Goal: Register for event/course

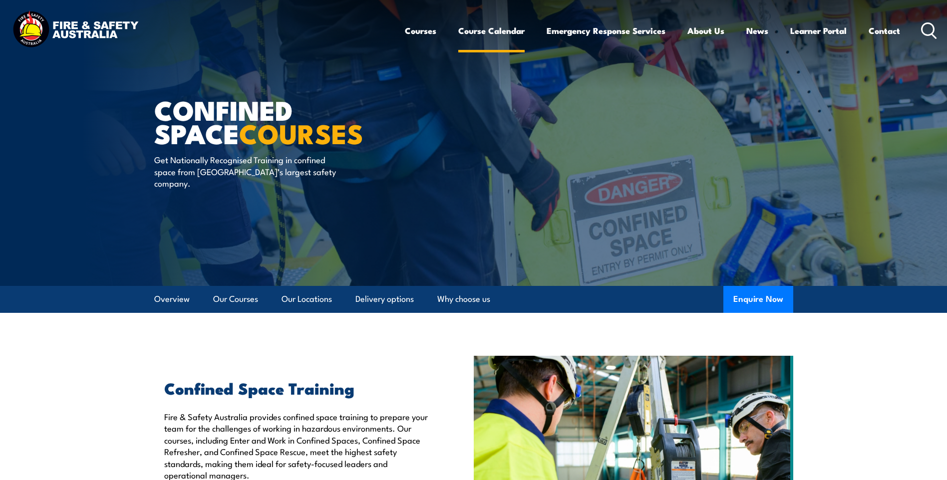
click at [495, 29] on link "Course Calendar" at bounding box center [491, 30] width 66 height 26
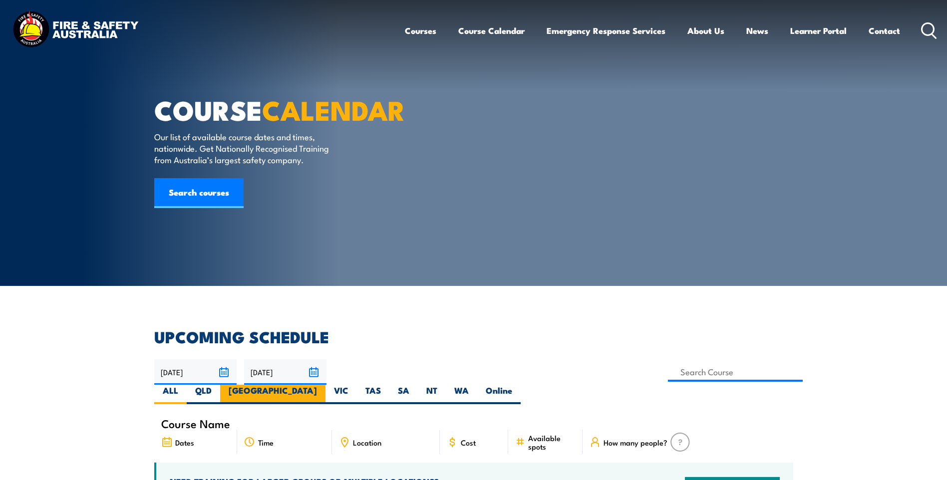
click at [326, 385] on label "[GEOGRAPHIC_DATA]" at bounding box center [272, 394] width 105 height 19
click at [324, 385] on input "[GEOGRAPHIC_DATA]" at bounding box center [320, 388] width 6 height 6
radio input "true"
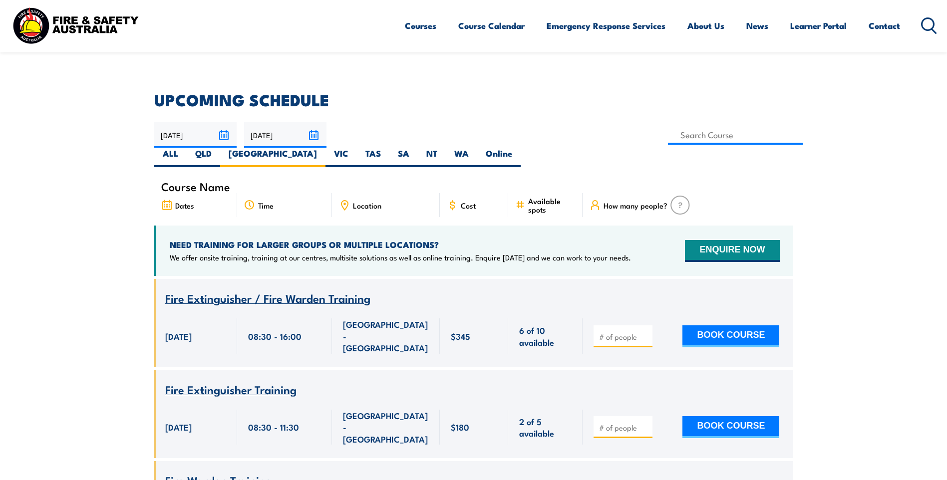
scroll to position [179, 0]
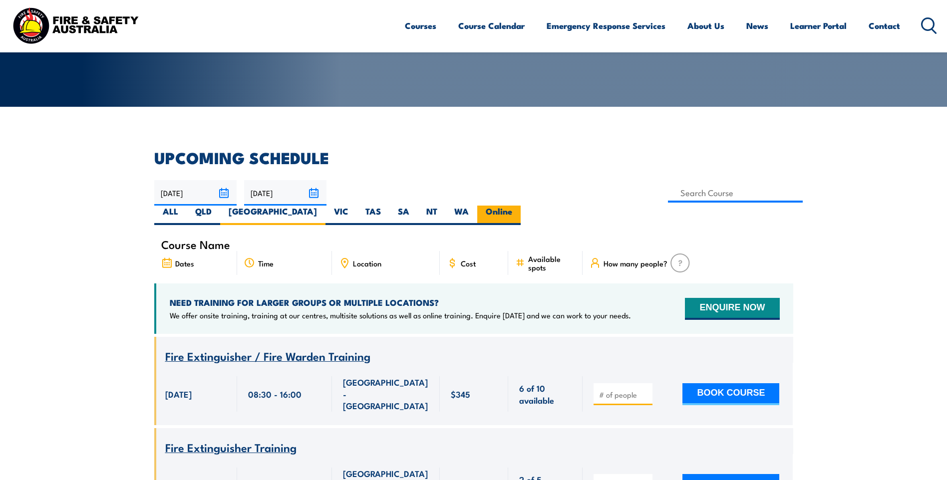
click at [521, 206] on label "Online" at bounding box center [498, 215] width 43 height 19
click at [519, 206] on input "Online" at bounding box center [515, 209] width 6 height 6
radio input "true"
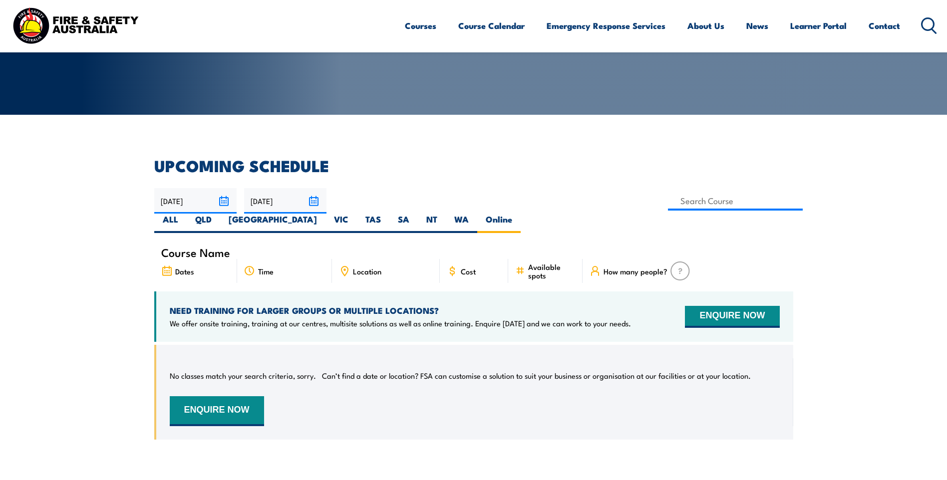
scroll to position [168, 0]
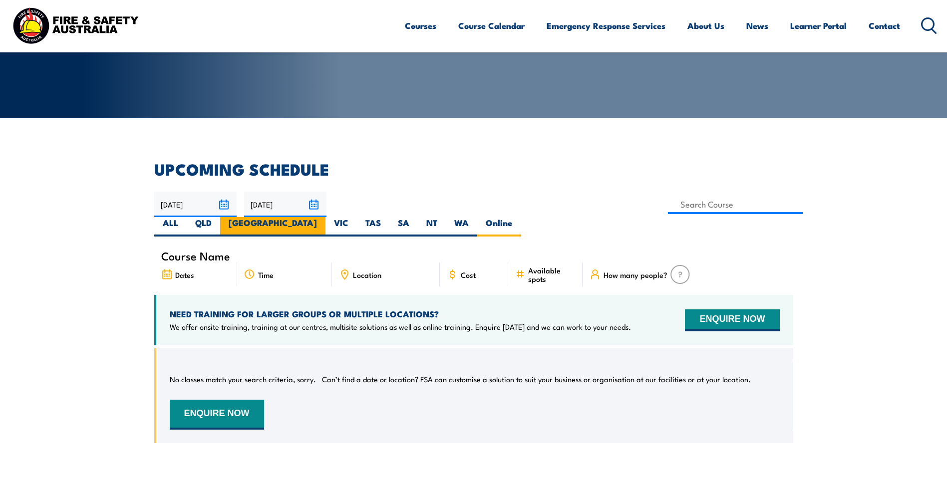
click at [326, 217] on label "[GEOGRAPHIC_DATA]" at bounding box center [272, 226] width 105 height 19
click at [324, 217] on input "[GEOGRAPHIC_DATA]" at bounding box center [320, 220] width 6 height 6
radio input "true"
click at [521, 217] on label "Online" at bounding box center [498, 226] width 43 height 19
click at [519, 217] on input "Online" at bounding box center [515, 220] width 6 height 6
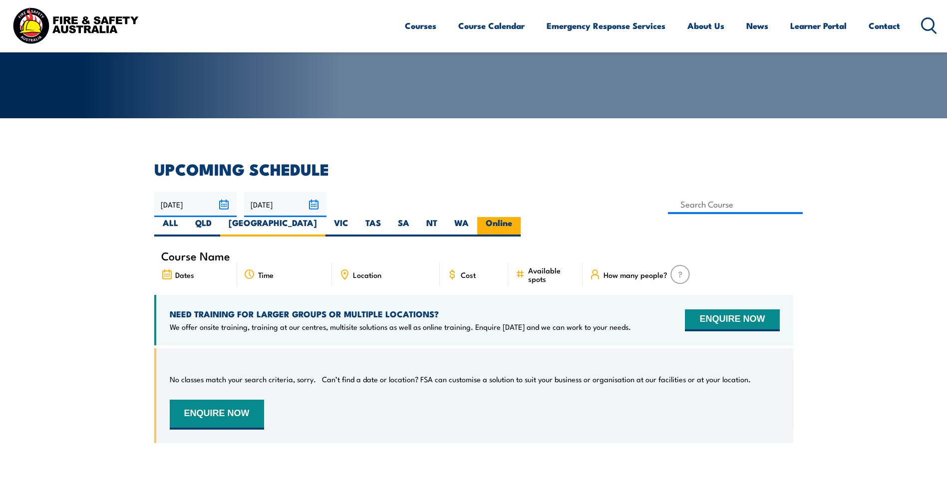
radio input "true"
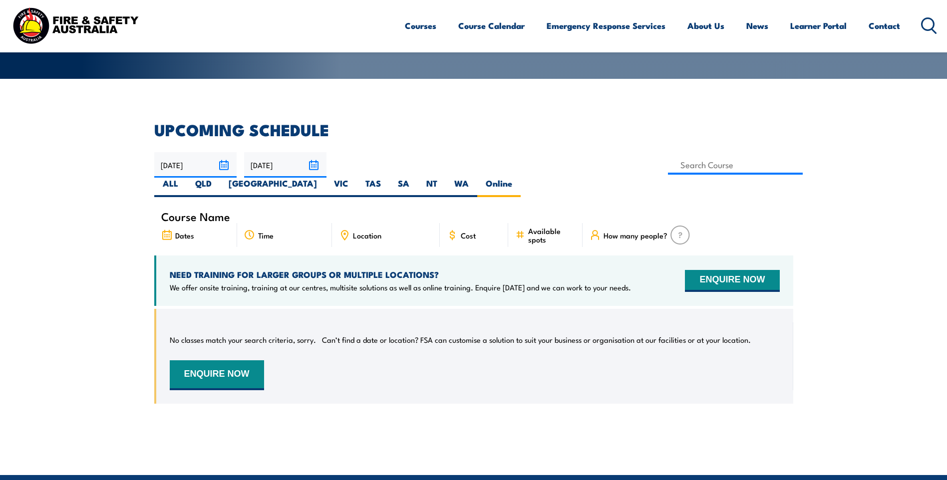
scroll to position [205, 0]
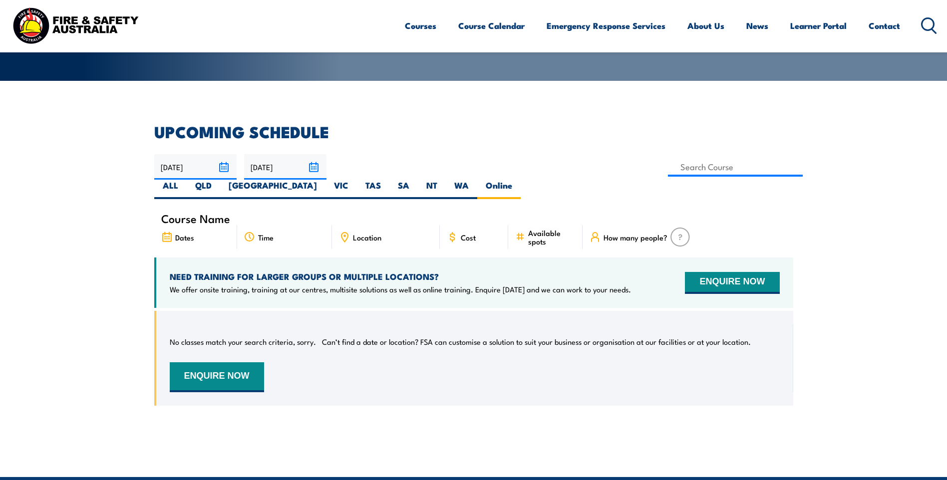
click at [316, 167] on input "[DATE]" at bounding box center [285, 166] width 82 height 25
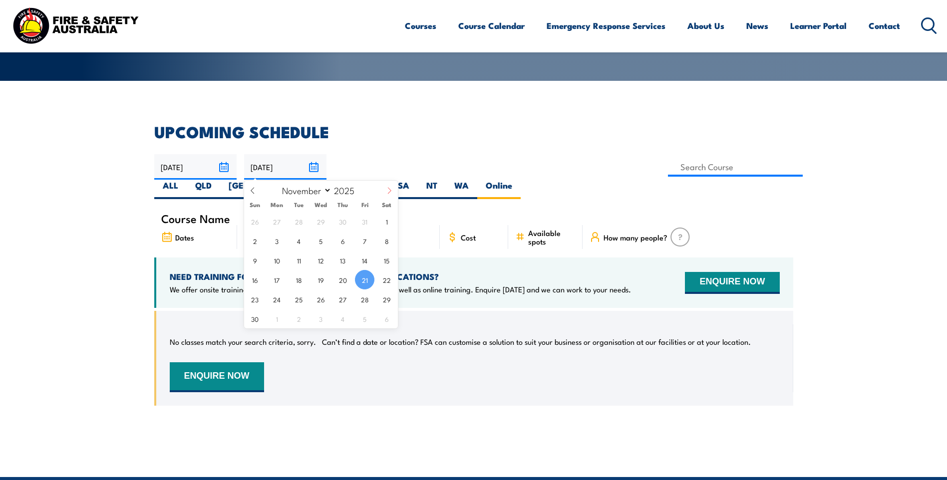
click at [393, 192] on span at bounding box center [389, 194] width 17 height 27
select select "11"
click at [393, 192] on span at bounding box center [389, 194] width 17 height 27
type input "2026"
select select "0"
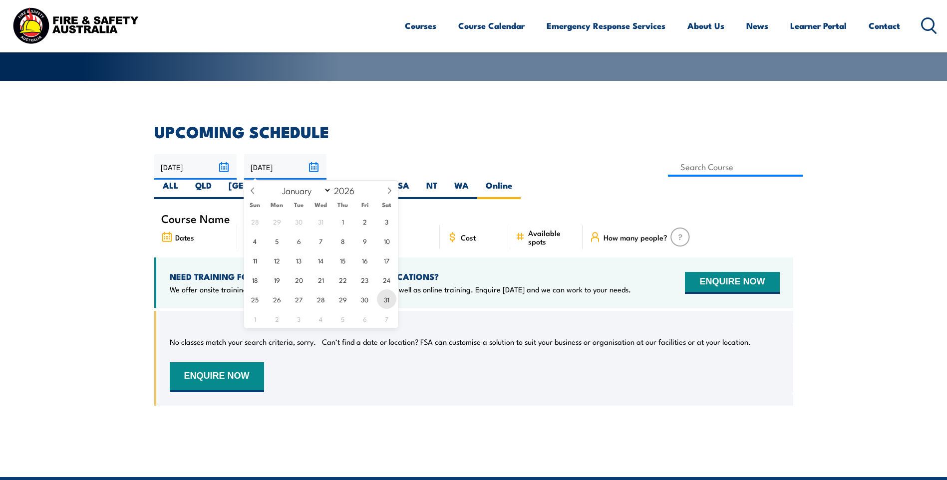
click at [389, 299] on span "31" at bounding box center [386, 299] width 19 height 19
type input "[DATE]"
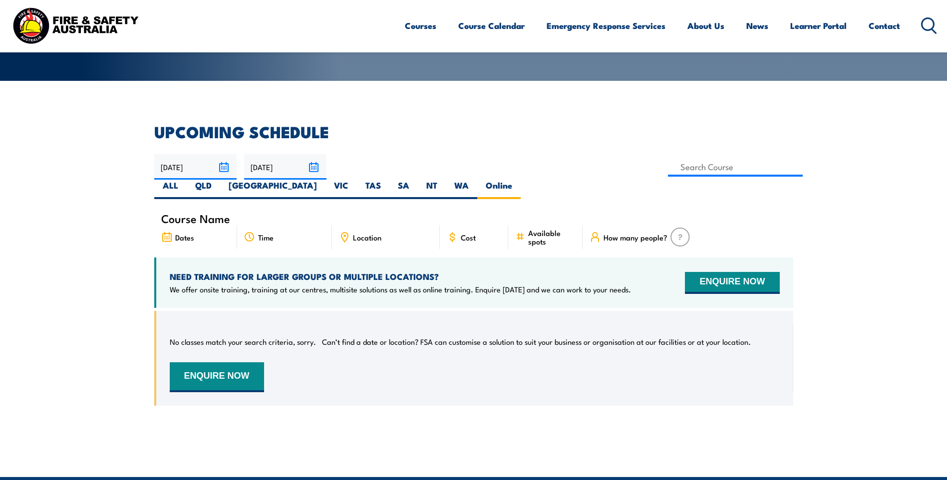
click at [540, 383] on div "No classes match your search criteria, sorry. Can’t find a date or location? FS…" at bounding box center [473, 358] width 639 height 95
click at [326, 180] on label "[GEOGRAPHIC_DATA]" at bounding box center [272, 189] width 105 height 19
click at [324, 180] on input "[GEOGRAPHIC_DATA]" at bounding box center [320, 183] width 6 height 6
radio input "true"
click at [326, 180] on label "[GEOGRAPHIC_DATA]" at bounding box center [272, 189] width 105 height 19
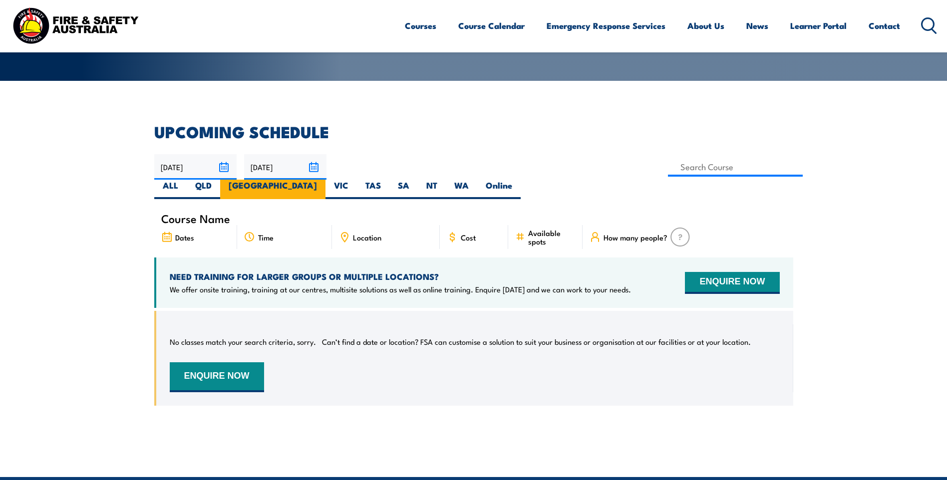
click at [324, 180] on input "[GEOGRAPHIC_DATA]" at bounding box center [320, 183] width 6 height 6
click at [187, 180] on label "ALL" at bounding box center [170, 189] width 32 height 19
click at [185, 180] on input "ALL" at bounding box center [181, 183] width 6 height 6
radio input "true"
click at [488, 24] on link "Course Calendar" at bounding box center [491, 25] width 66 height 26
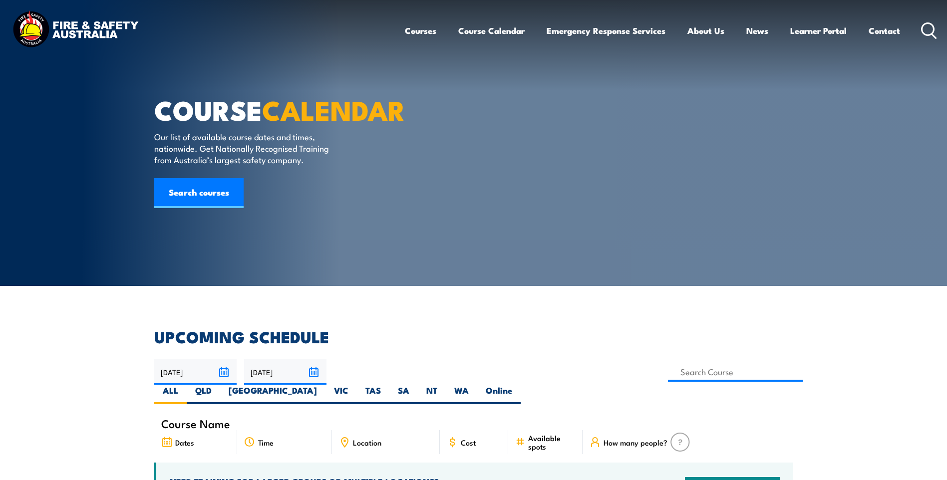
click at [224, 370] on input "22/09/2025" at bounding box center [195, 372] width 82 height 25
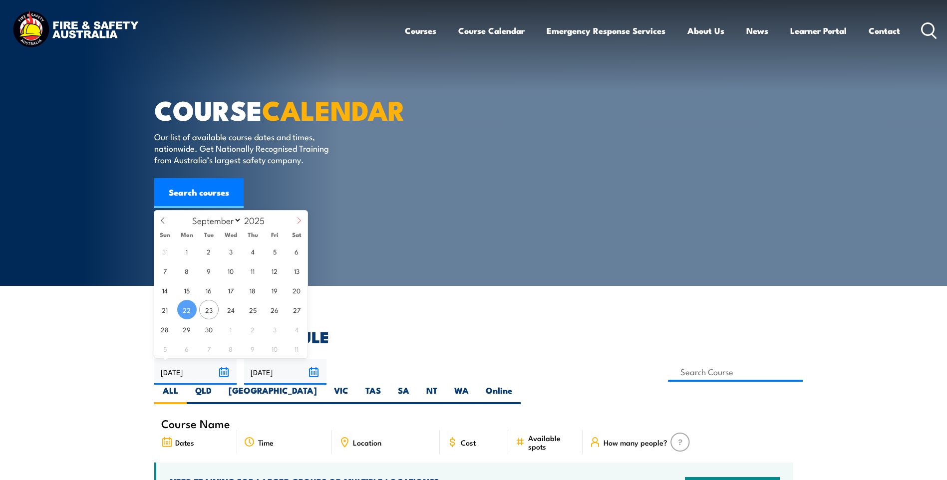
click at [298, 221] on icon at bounding box center [299, 220] width 7 height 7
select select "10"
click at [298, 256] on span "1" at bounding box center [296, 251] width 19 height 19
type input "[DATE]"
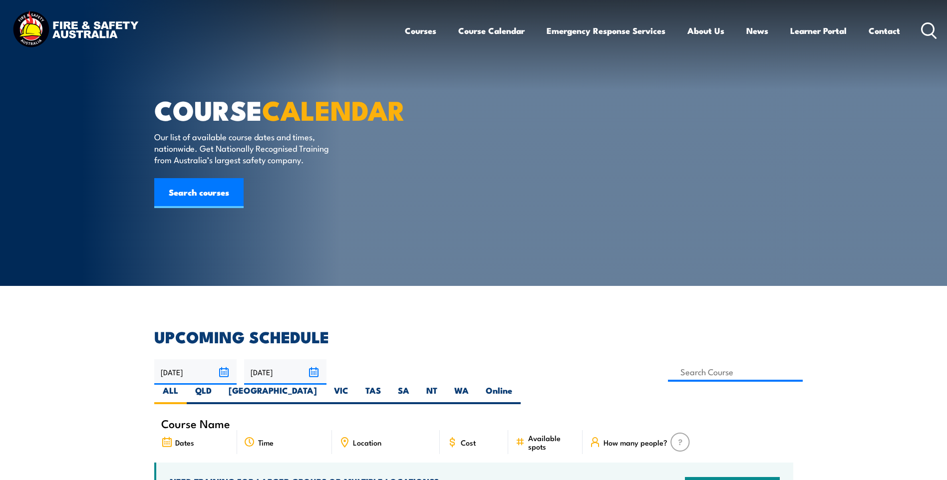
click at [317, 373] on input "21/11/2025" at bounding box center [285, 372] width 82 height 25
click at [317, 375] on input "[DATE]" at bounding box center [285, 372] width 82 height 25
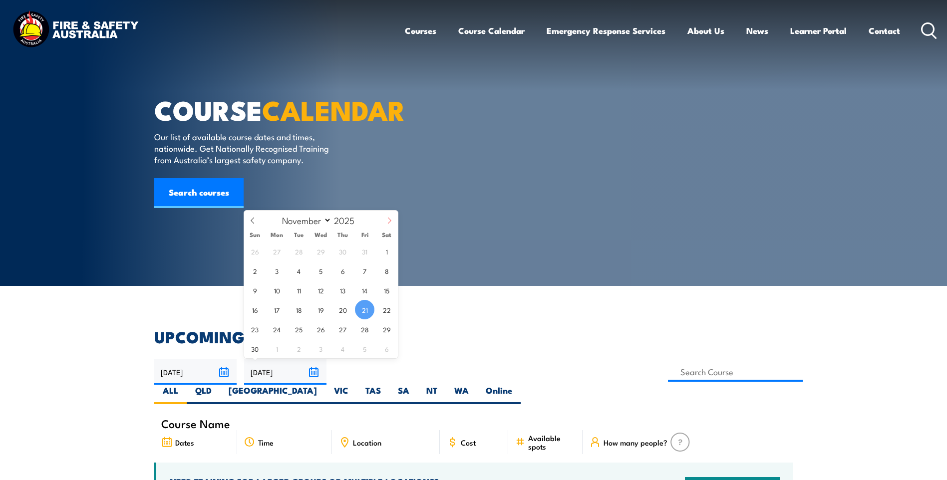
click at [390, 222] on icon at bounding box center [389, 220] width 7 height 7
select select "11"
click at [390, 222] on icon at bounding box center [389, 220] width 7 height 7
type input "2026"
select select "0"
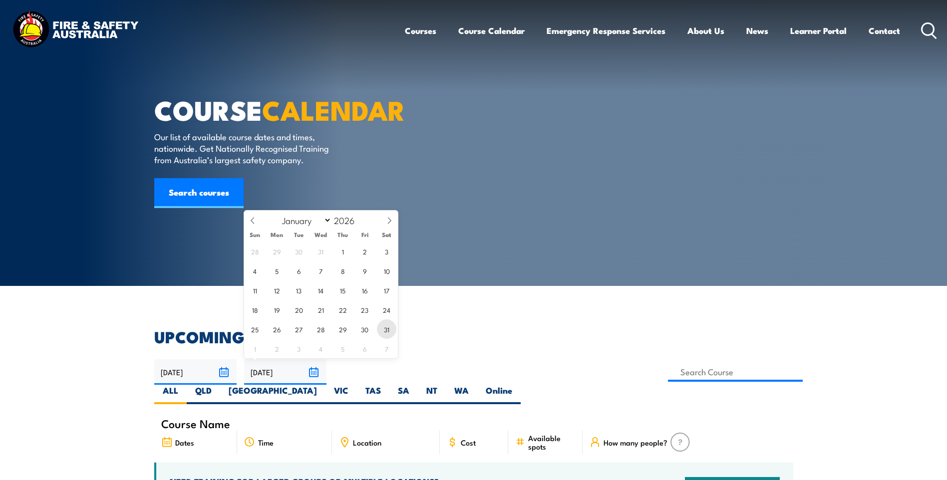
click at [387, 328] on span "31" at bounding box center [386, 329] width 19 height 19
type input "[DATE]"
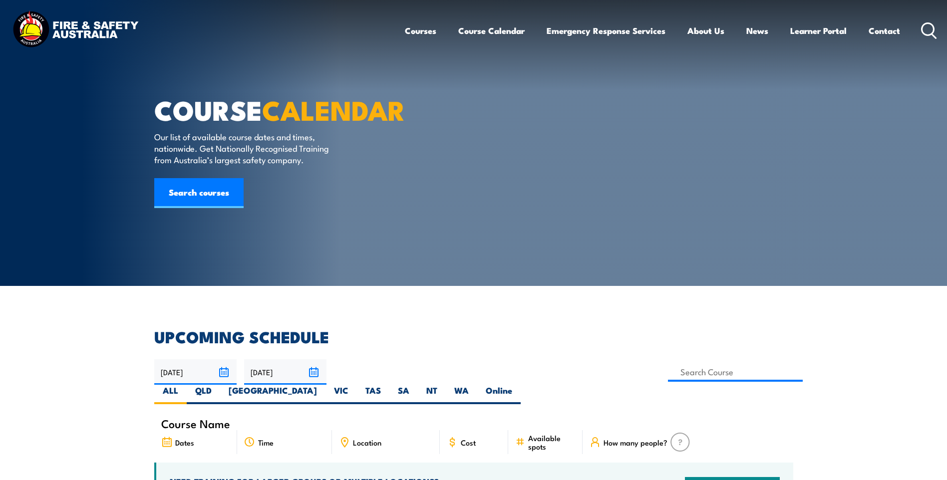
click at [804, 122] on section "COURSE CALENDAR Our list of available course dates and times, nationwide. Get N…" at bounding box center [473, 143] width 947 height 286
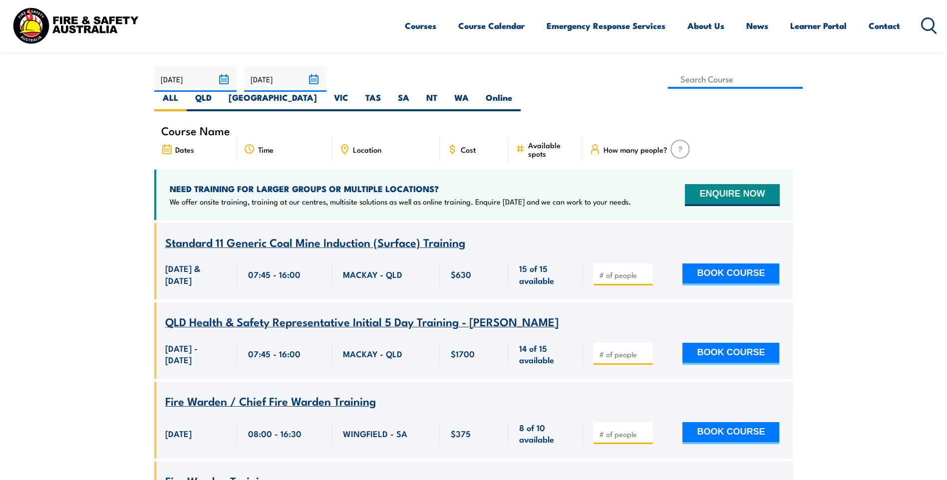
scroll to position [290, 0]
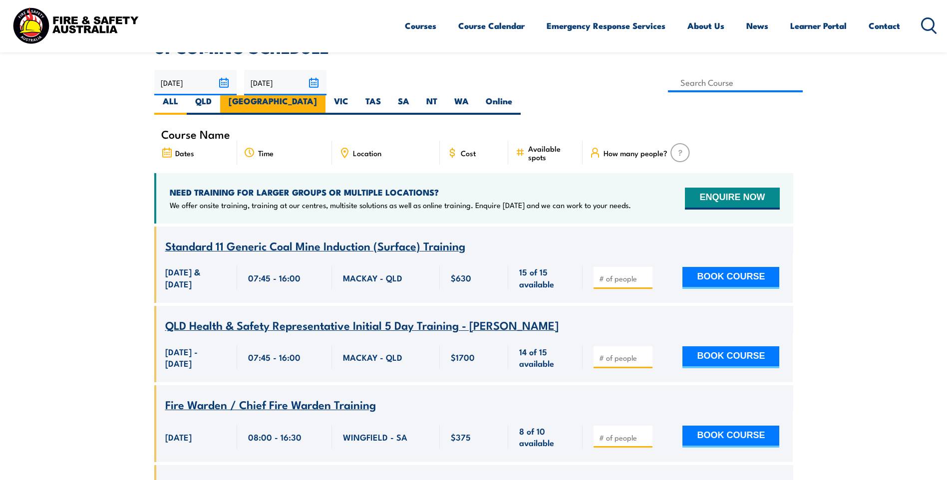
click at [326, 95] on label "[GEOGRAPHIC_DATA]" at bounding box center [272, 104] width 105 height 19
click at [324, 95] on input "[GEOGRAPHIC_DATA]" at bounding box center [320, 98] width 6 height 6
radio input "true"
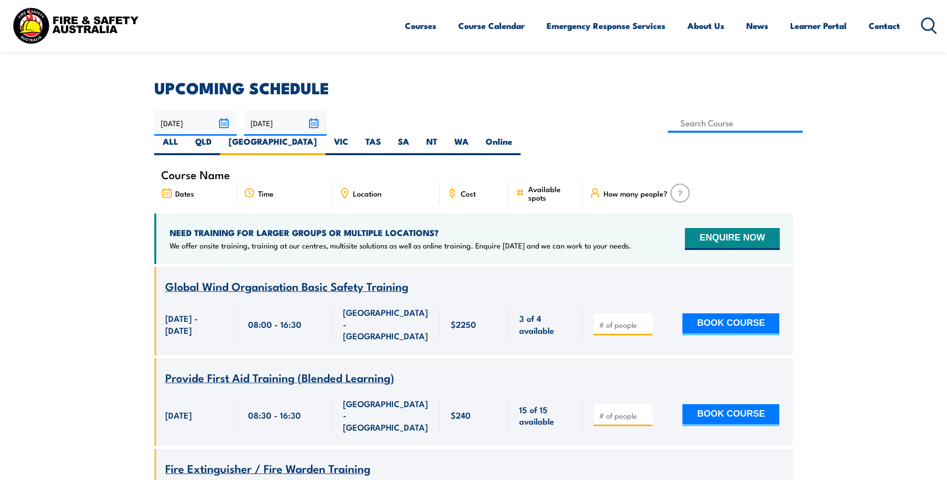
scroll to position [239, 0]
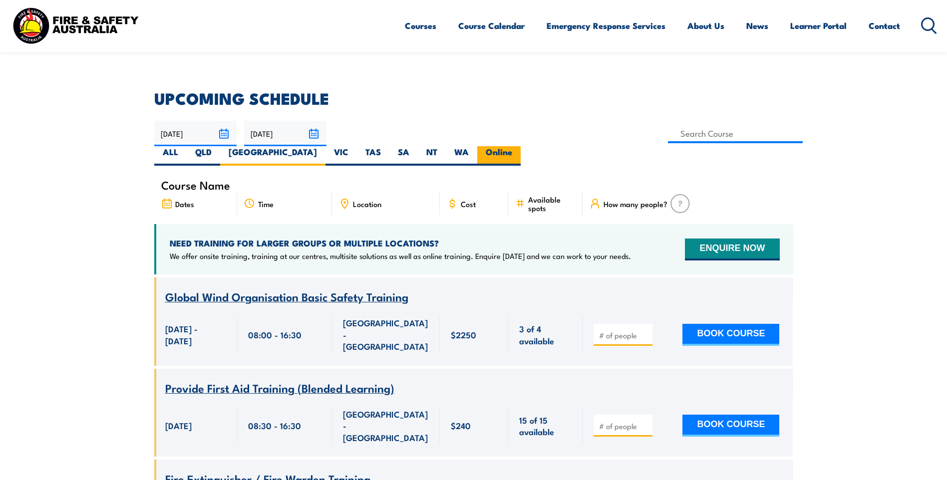
click at [521, 146] on label "Online" at bounding box center [498, 155] width 43 height 19
click at [519, 146] on input "Online" at bounding box center [515, 149] width 6 height 6
radio input "true"
